Goal: Transaction & Acquisition: Purchase product/service

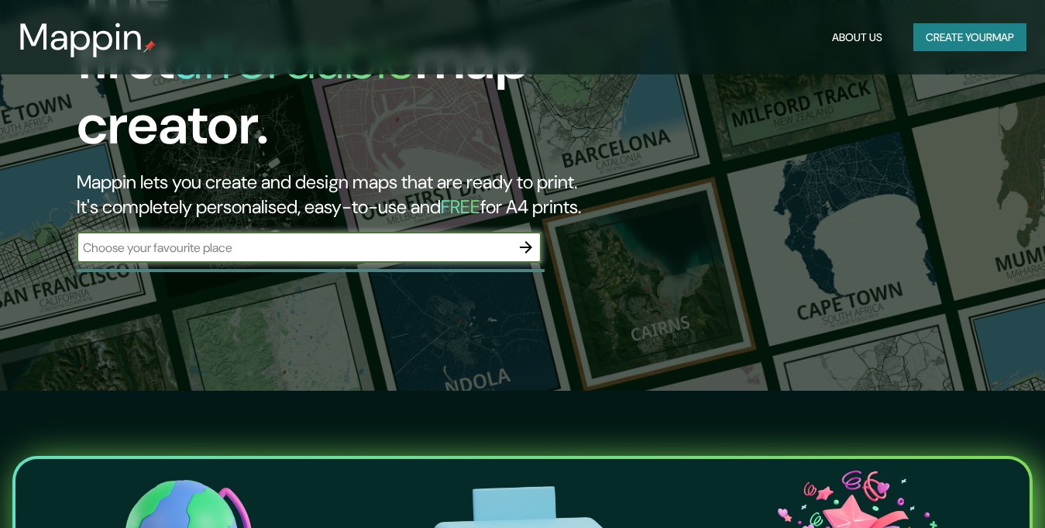
scroll to position [155, 0]
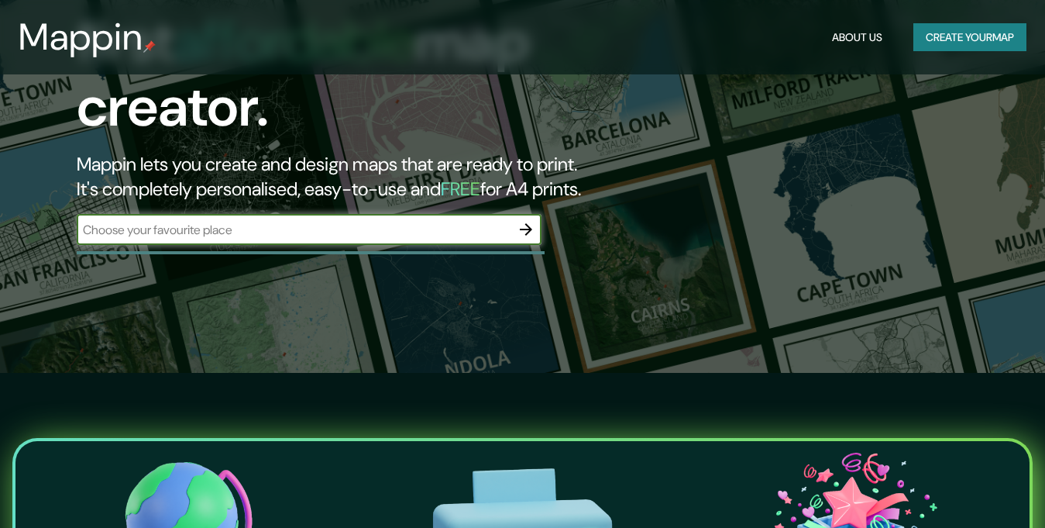
click at [532, 220] on icon "button" at bounding box center [526, 229] width 19 height 19
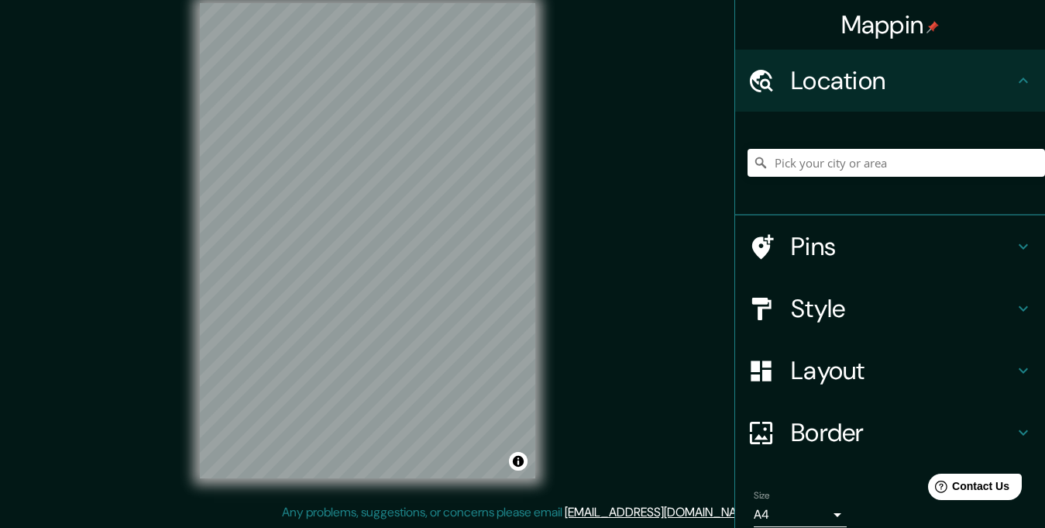
click at [677, 201] on div "Mappin Location Pins Style Layout Border Choose a border. Hint : you can make l…" at bounding box center [522, 252] width 1045 height 549
click at [575, 174] on div "Mappin Location Pins Style Layout Border Choose a border. Hint : you can make l…" at bounding box center [522, 252] width 1045 height 549
click at [677, 151] on div "Mappin Location Pins Style Layout Border Choose a border. Hint : you can make l…" at bounding box center [522, 252] width 1045 height 549
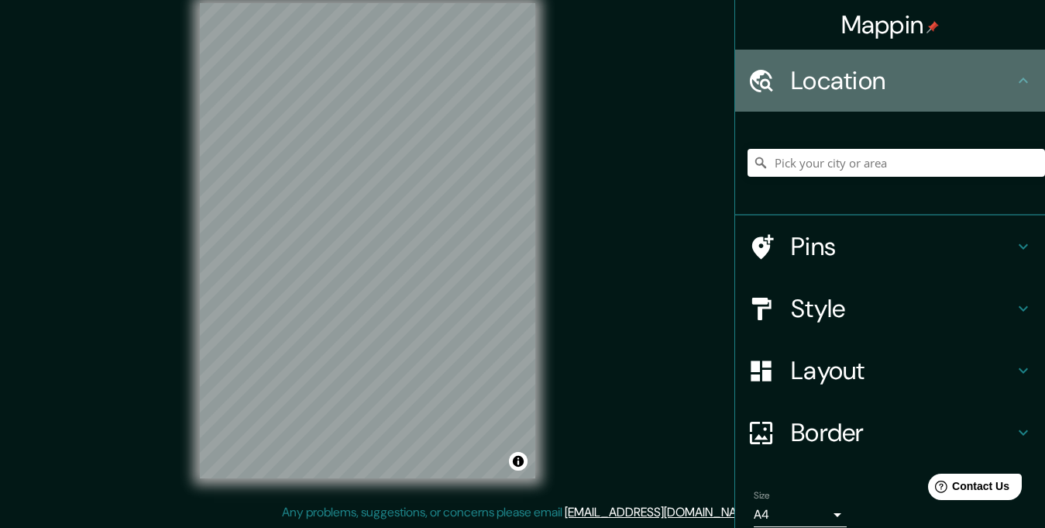
click at [911, 73] on h4 "Location" at bounding box center [902, 80] width 223 height 31
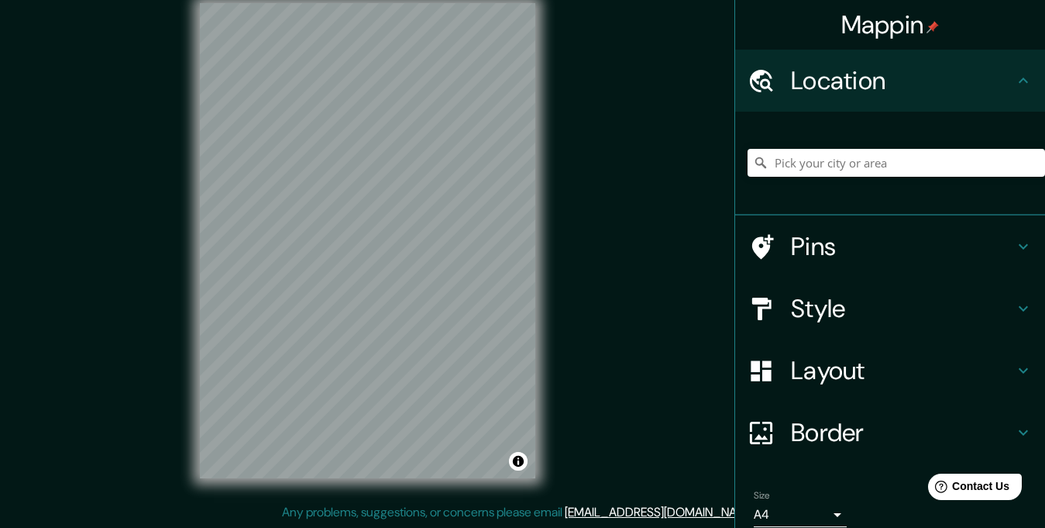
click at [997, 77] on h4 "Location" at bounding box center [902, 80] width 223 height 31
click at [1017, 77] on icon at bounding box center [1023, 80] width 19 height 19
click at [1019, 82] on icon at bounding box center [1023, 79] width 9 height 5
click at [1019, 81] on icon at bounding box center [1023, 79] width 9 height 5
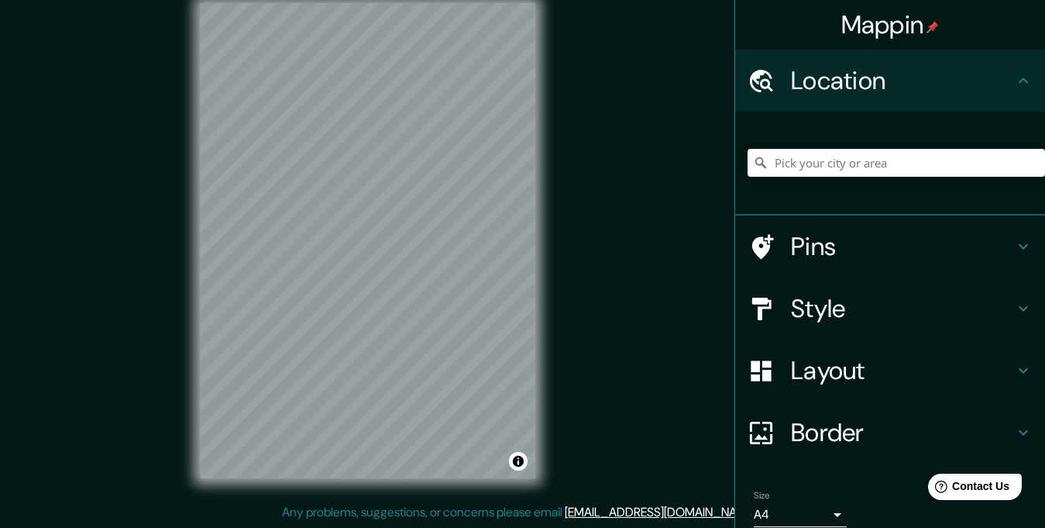
click at [928, 253] on h4 "Pins" at bounding box center [902, 246] width 223 height 31
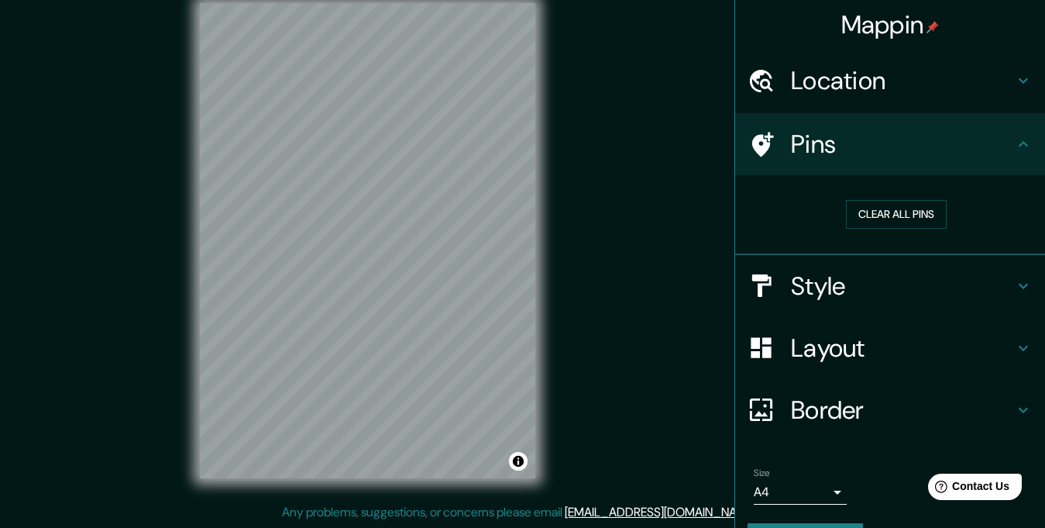
drag, startPoint x: 969, startPoint y: 277, endPoint x: 1002, endPoint y: 182, distance: 100.0
click at [968, 276] on h4 "Style" at bounding box center [902, 285] width 223 height 31
click at [1002, 134] on h4 "Pins" at bounding box center [902, 144] width 223 height 31
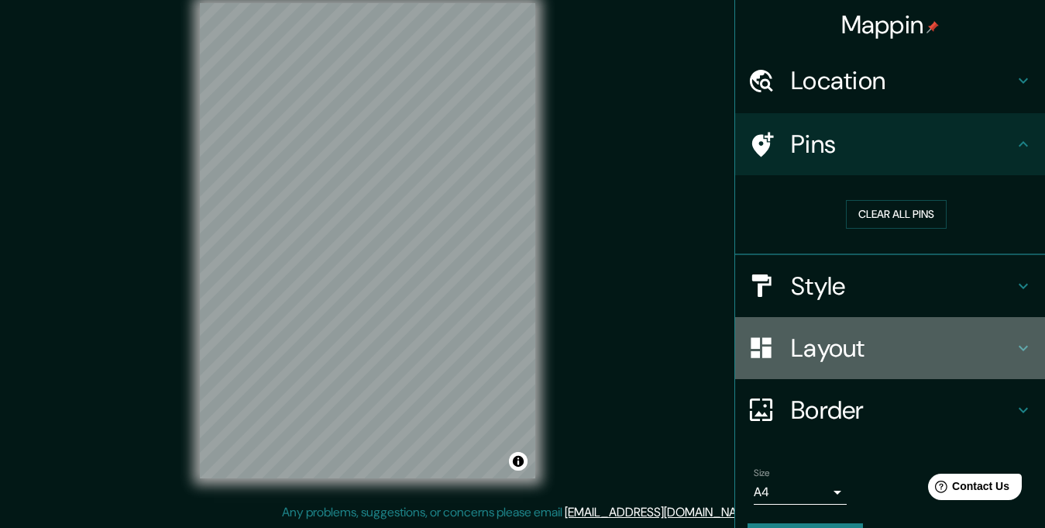
click at [1031, 338] on div "Layout" at bounding box center [890, 348] width 310 height 62
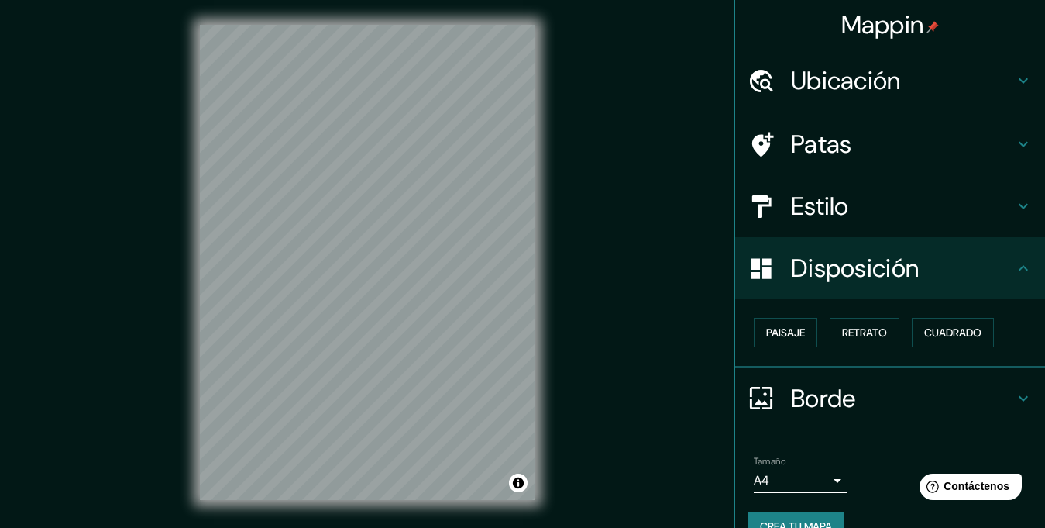
click at [843, 90] on font "Ubicación" at bounding box center [846, 80] width 110 height 33
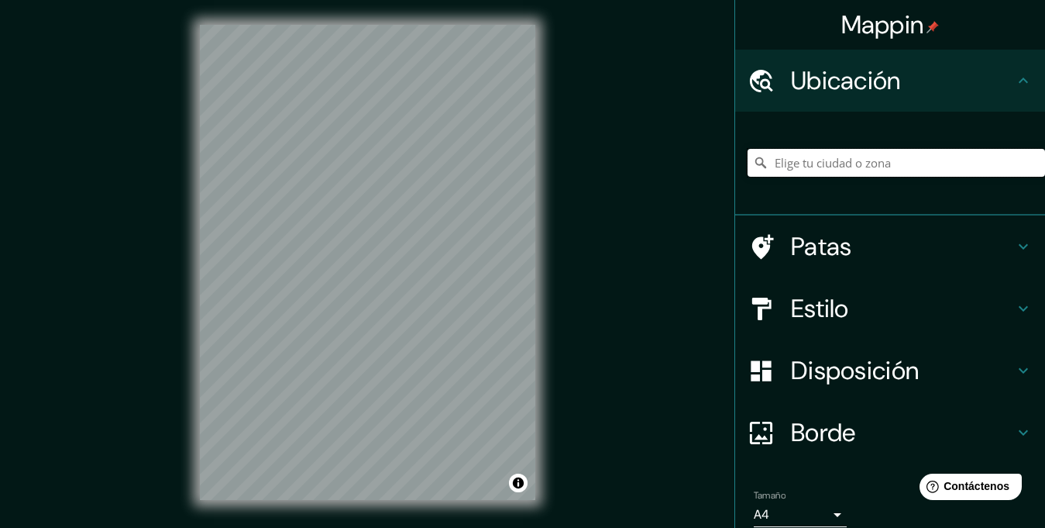
click at [915, 161] on input "Elige tu ciudad o zona" at bounding box center [897, 163] width 298 height 28
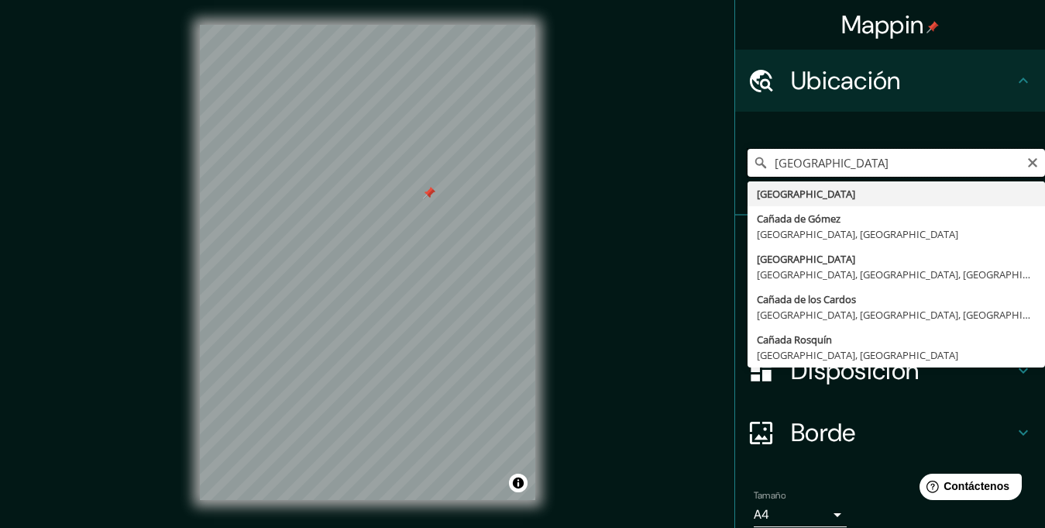
click at [825, 156] on input "[GEOGRAPHIC_DATA]" at bounding box center [897, 163] width 298 height 28
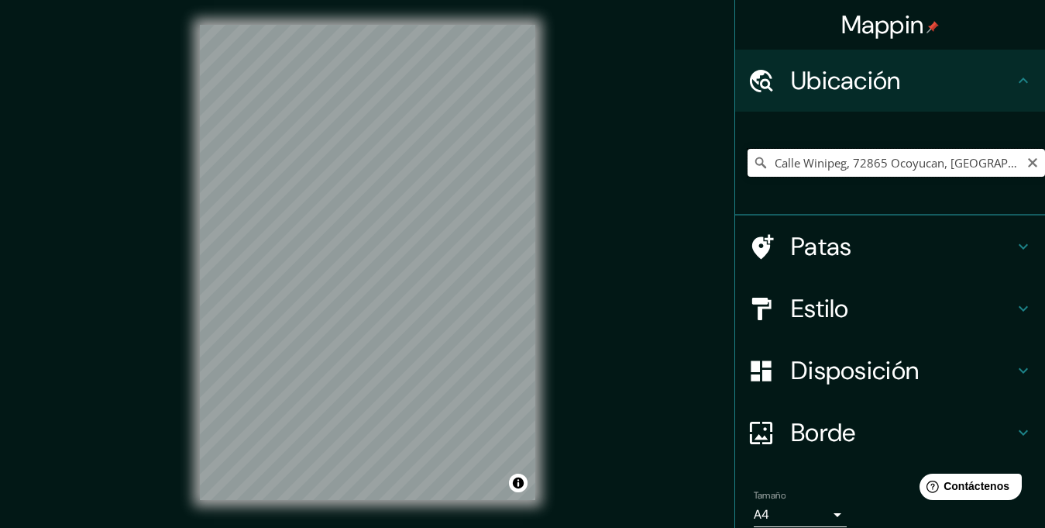
click at [901, 165] on input "Calle Winipeg, 72865 Ocoyucan, [GEOGRAPHIC_DATA], [GEOGRAPHIC_DATA]" at bounding box center [897, 163] width 298 height 28
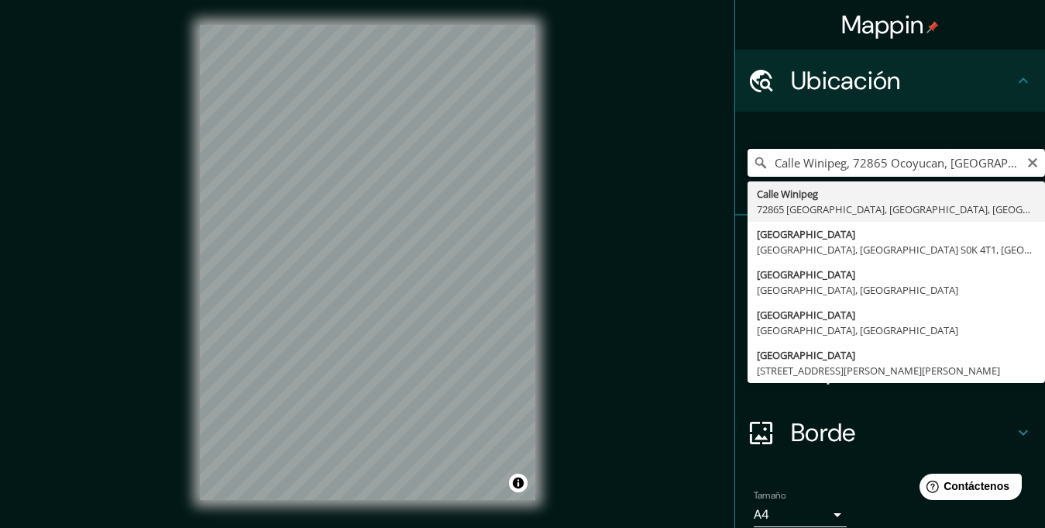
scroll to position [0, 10]
drag, startPoint x: 1006, startPoint y: 160, endPoint x: 845, endPoint y: 177, distance: 161.3
click at [814, 177] on div "[GEOGRAPHIC_DATA], [GEOGRAPHIC_DATA], [GEOGRAPHIC_DATA] [GEOGRAPHIC_DATA] [GEOG…" at bounding box center [897, 162] width 298 height 77
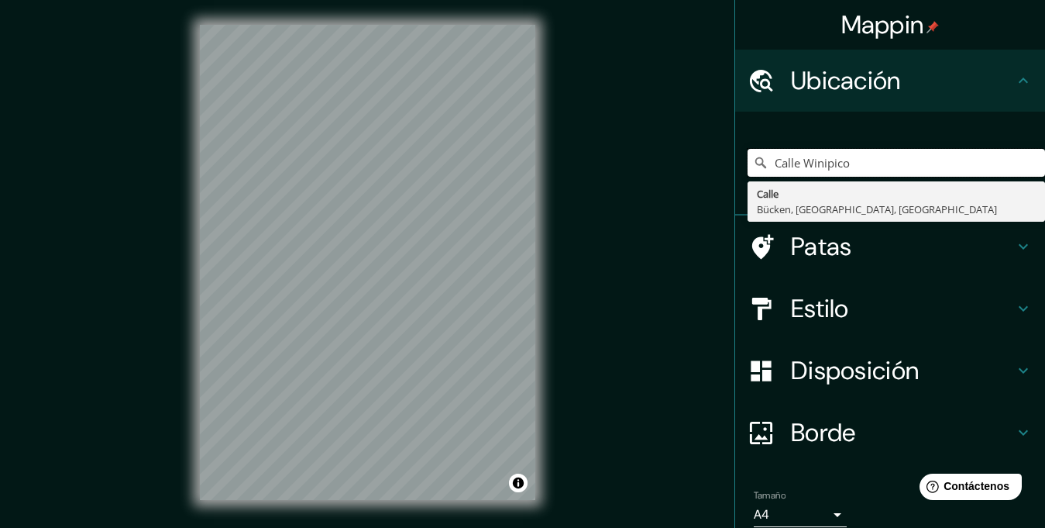
type input "Calle Winipico"
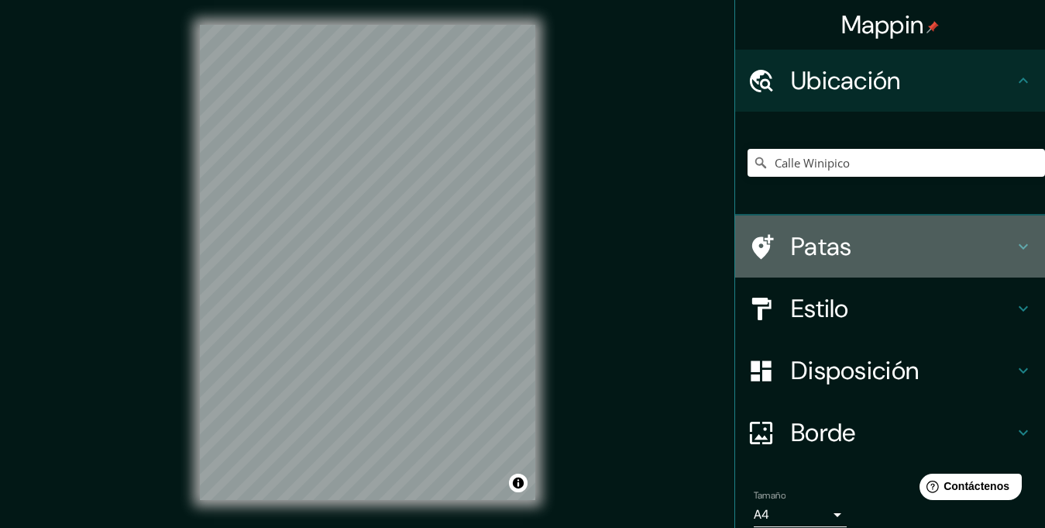
click at [995, 256] on h4 "Patas" at bounding box center [902, 246] width 223 height 31
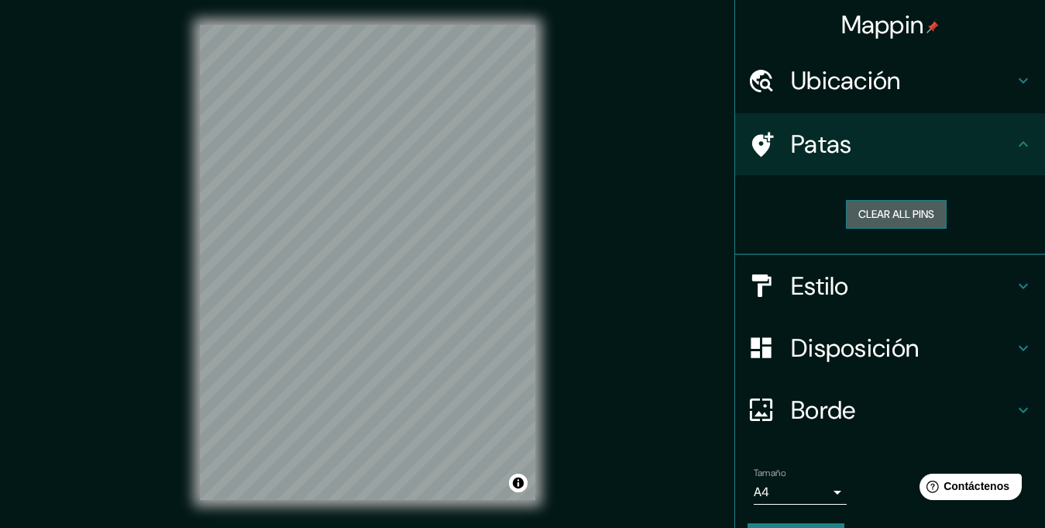
click at [913, 209] on button "Clear all pins" at bounding box center [896, 214] width 101 height 29
click at [909, 215] on button "Clear all pins" at bounding box center [896, 214] width 101 height 29
click at [1014, 281] on icon at bounding box center [1023, 286] width 19 height 19
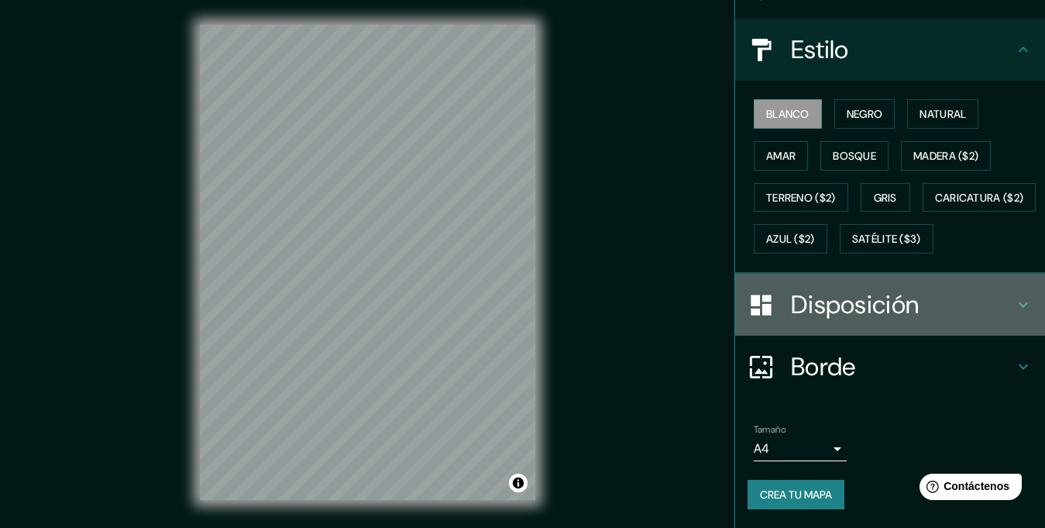
click at [996, 315] on h4 "Disposición" at bounding box center [902, 304] width 223 height 31
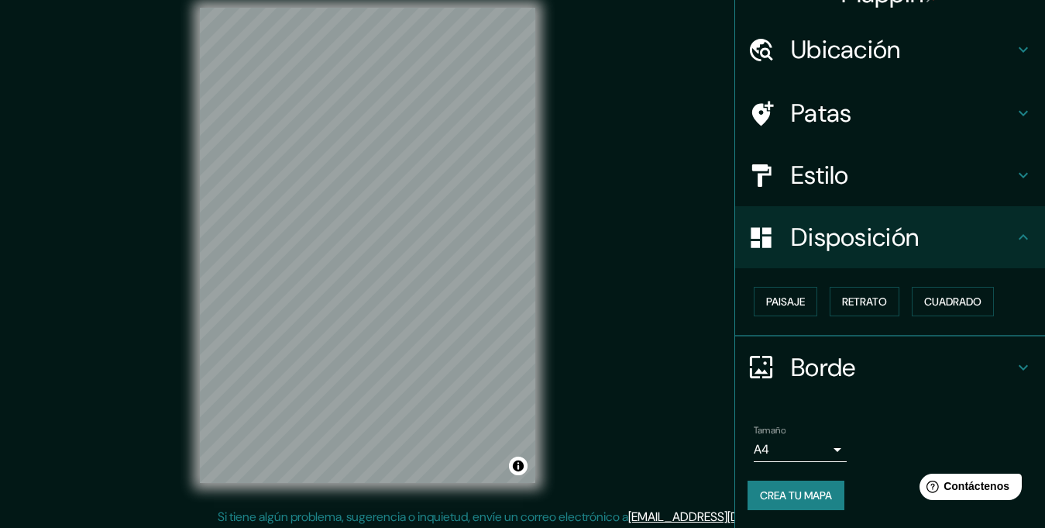
scroll to position [22, 0]
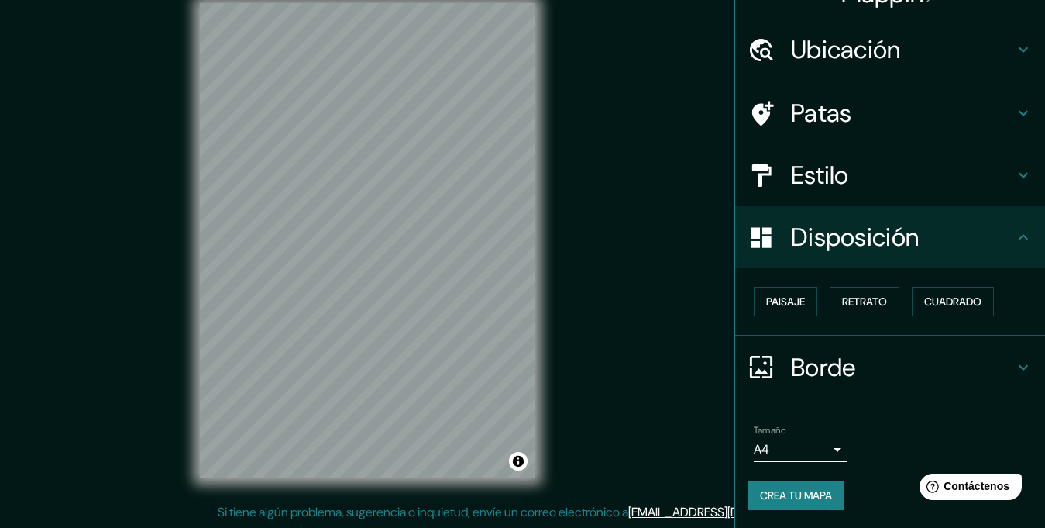
click at [1014, 363] on icon at bounding box center [1023, 367] width 19 height 19
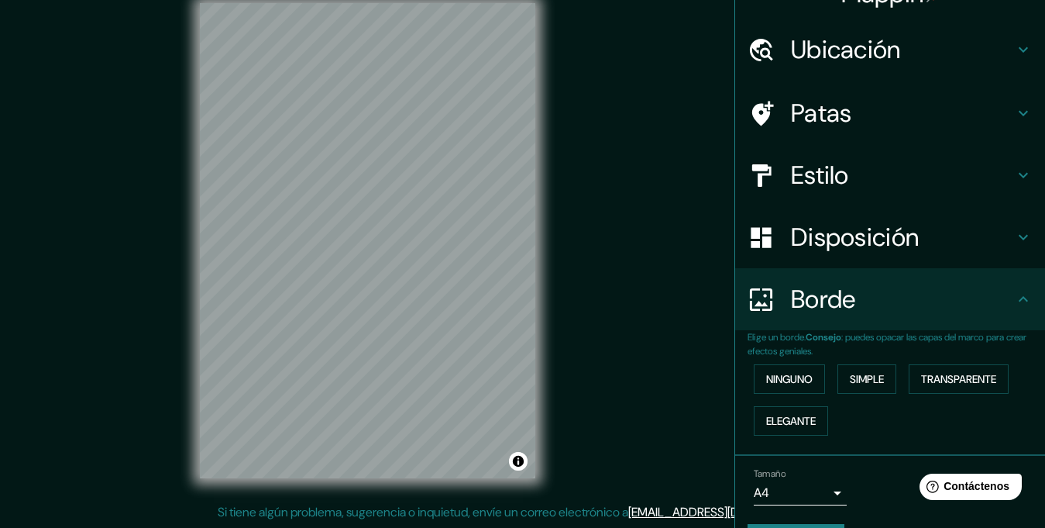
scroll to position [74, 0]
